Goal: Transaction & Acquisition: Purchase product/service

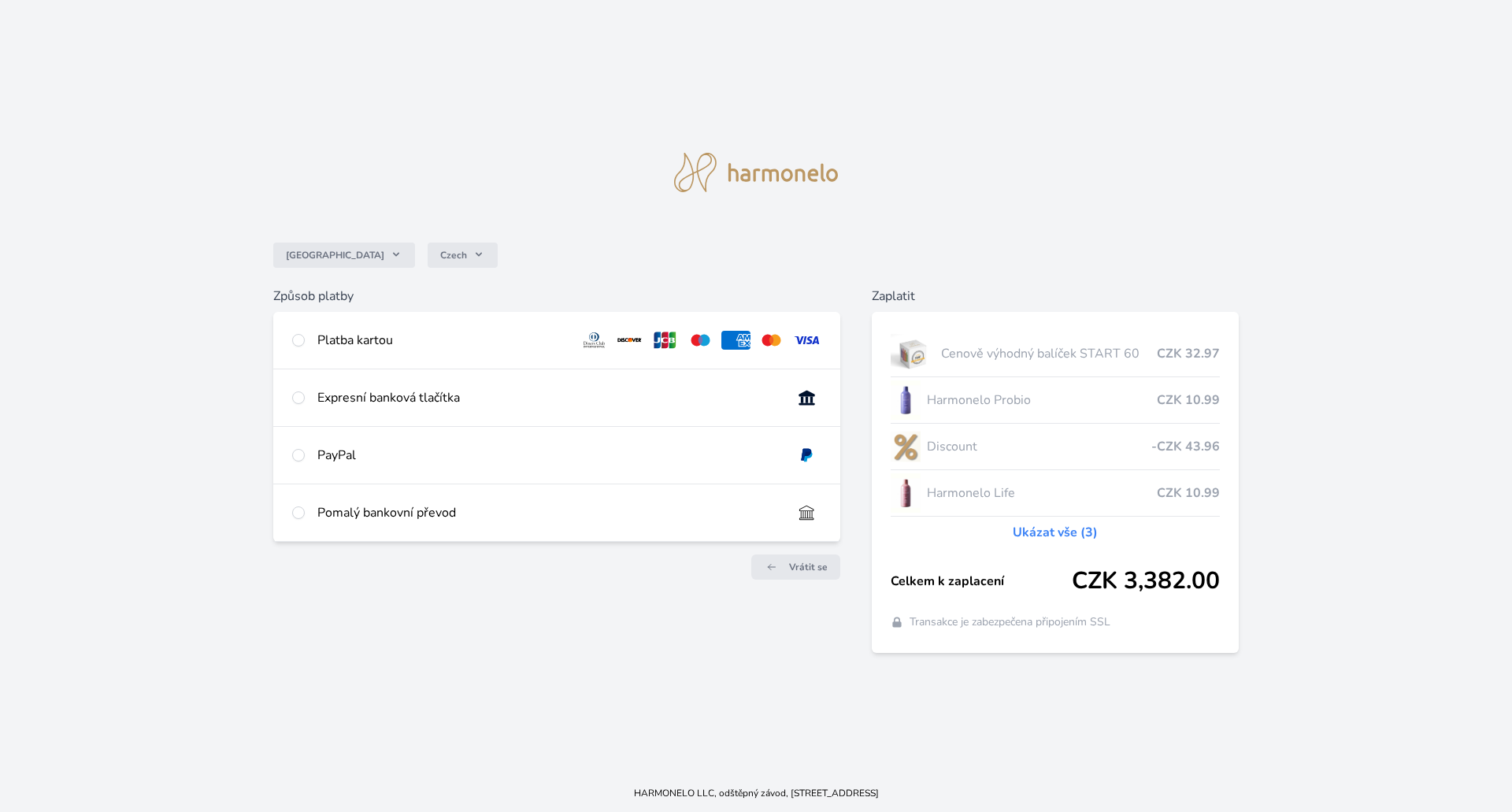
click at [452, 329] on div "Platba kartou" at bounding box center [557, 340] width 567 height 56
radio input "true"
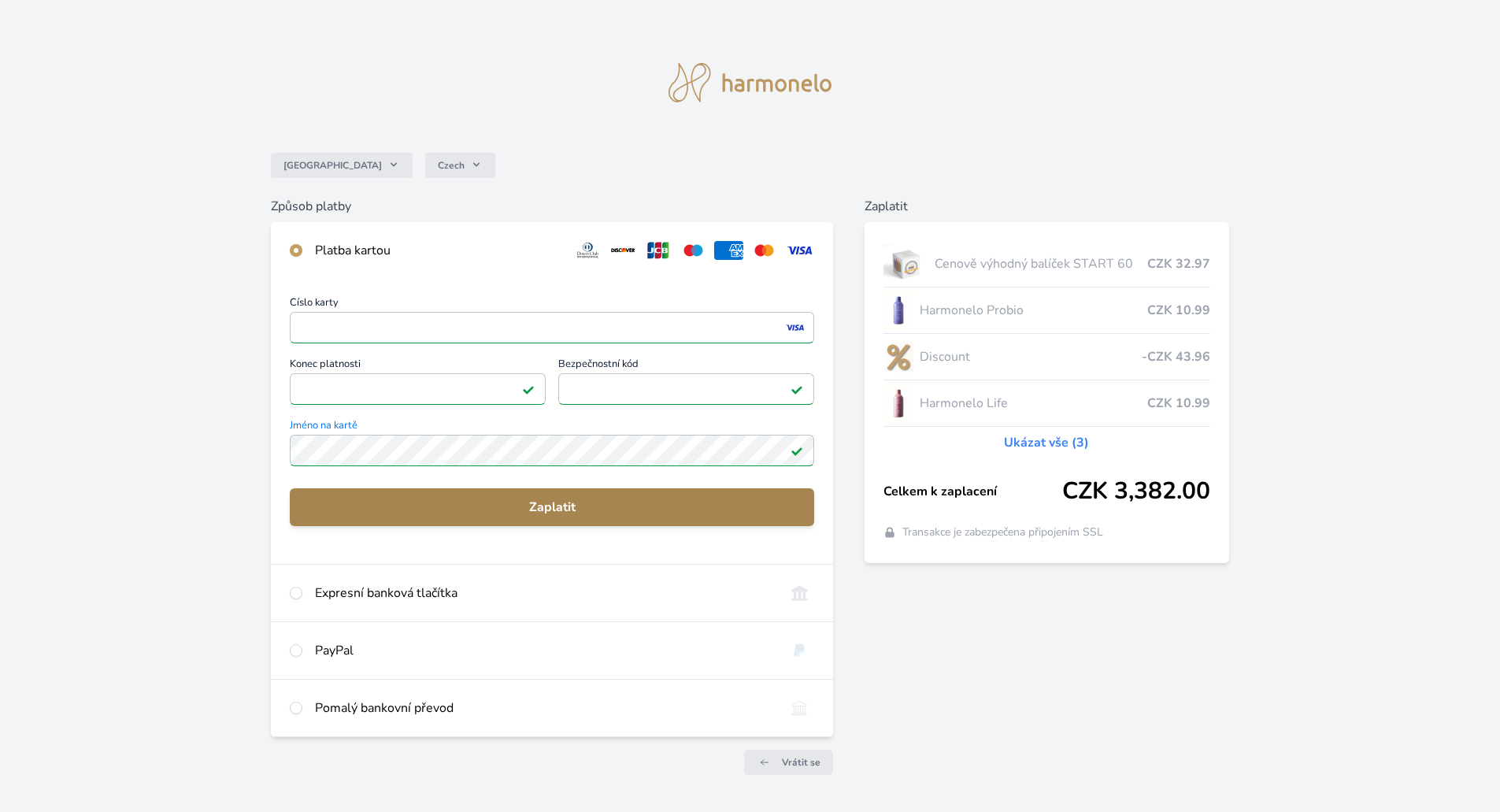
click at [574, 516] on span "Zaplatit" at bounding box center [552, 507] width 499 height 19
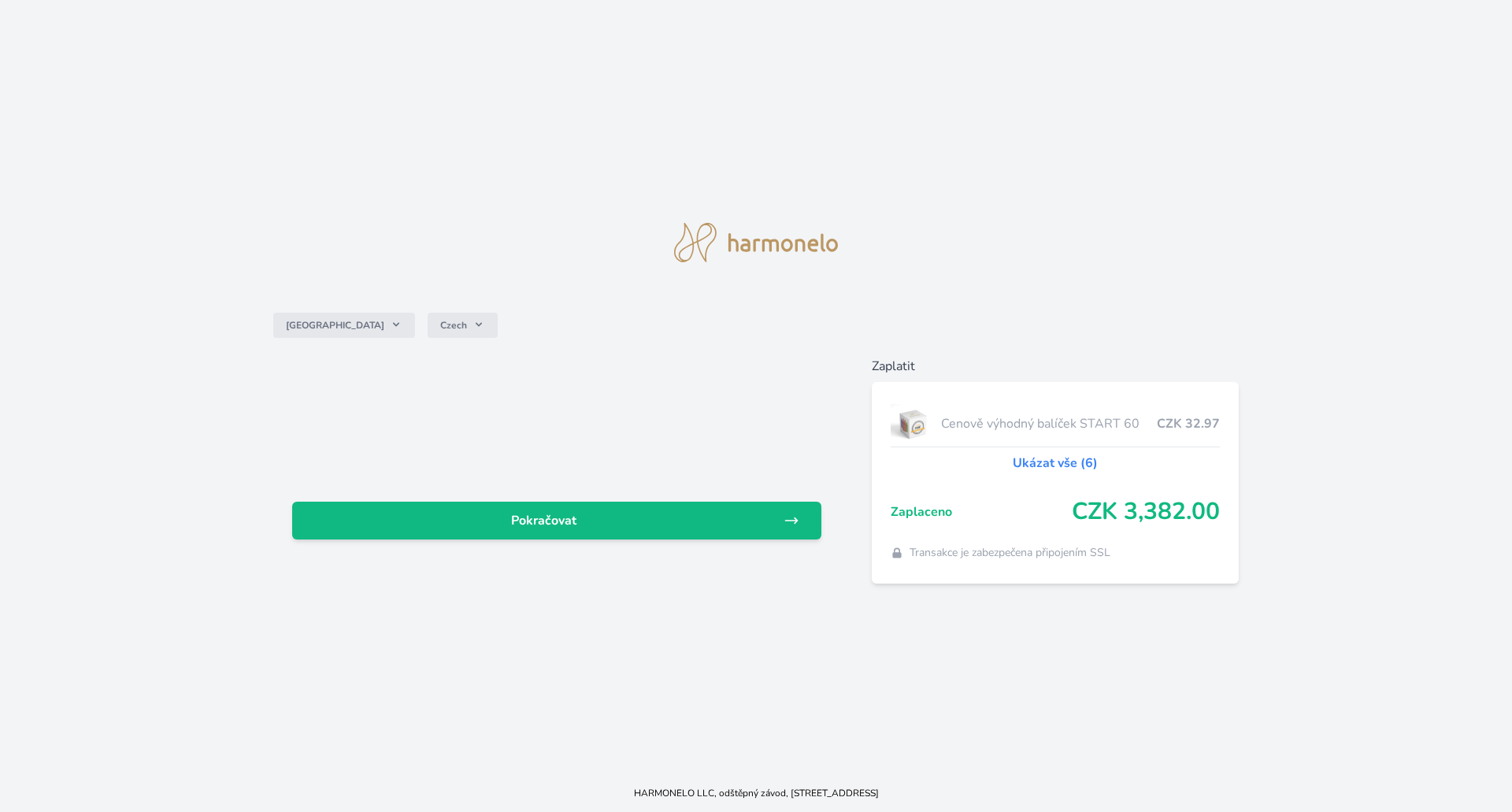
click at [574, 516] on span "Pokračovat" at bounding box center [545, 520] width 478 height 19
